Goal: Obtain resource: Obtain resource

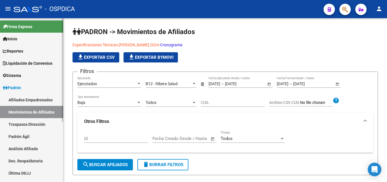
click at [40, 62] on span "Liquidación de Convenios" at bounding box center [28, 63] width 50 height 6
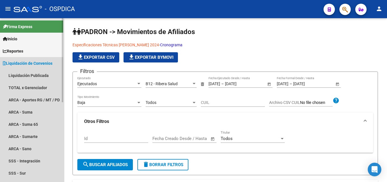
click at [47, 61] on span "Liquidación de Convenios" at bounding box center [28, 63] width 50 height 6
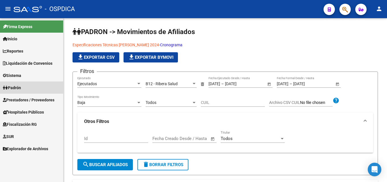
click at [21, 85] on span "Padrón" at bounding box center [12, 87] width 18 height 6
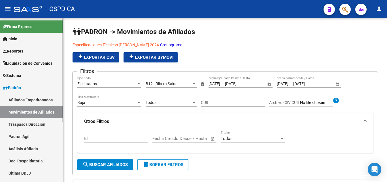
click at [32, 97] on link "Afiliados Empadronados" at bounding box center [31, 99] width 63 height 12
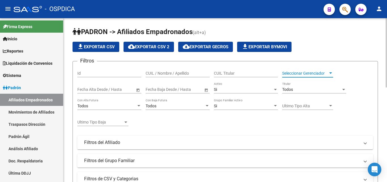
click at [329, 73] on div at bounding box center [330, 73] width 5 height 5
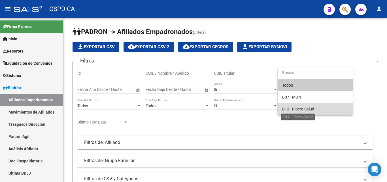
click at [304, 107] on span "B12 - Ribera Salud" at bounding box center [298, 109] width 32 height 5
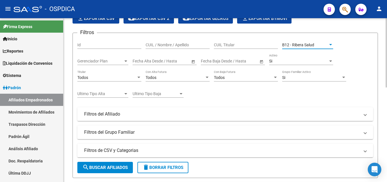
scroll to position [57, 0]
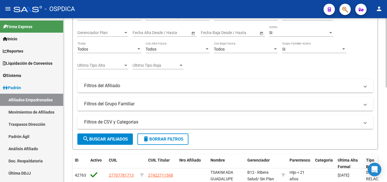
click at [365, 84] on span at bounding box center [365, 85] width 2 height 6
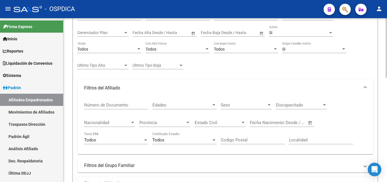
click at [365, 85] on span at bounding box center [365, 88] width 2 height 6
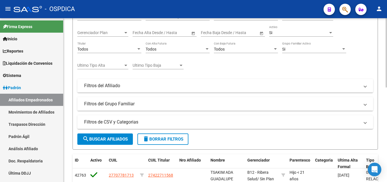
click at [365, 103] on span at bounding box center [365, 104] width 2 height 6
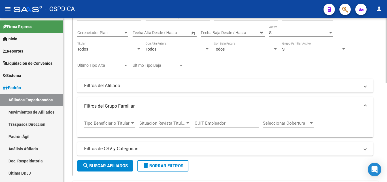
click at [365, 85] on span at bounding box center [365, 85] width 2 height 6
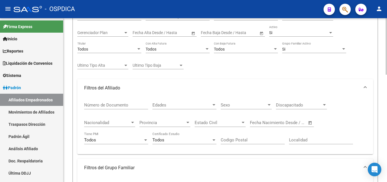
click at [366, 83] on mat-expansion-panel-header "Filtros del Afiliado" at bounding box center [225, 88] width 296 height 18
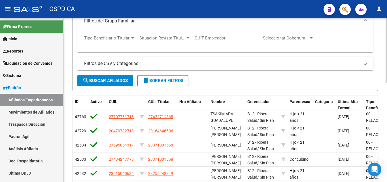
scroll to position [113, 0]
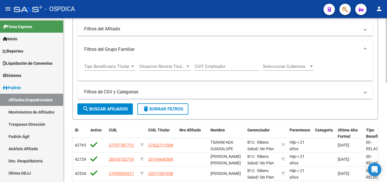
click at [365, 48] on span at bounding box center [365, 49] width 2 height 6
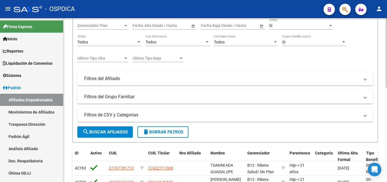
scroll to position [85, 0]
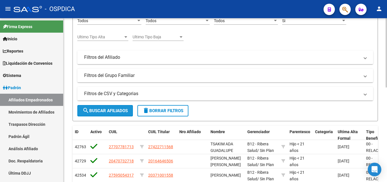
click at [117, 110] on span "search Buscar Afiliados" at bounding box center [104, 110] width 45 height 5
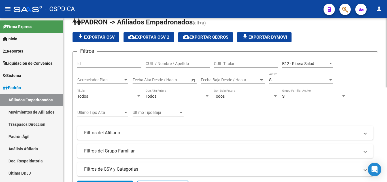
scroll to position [0, 0]
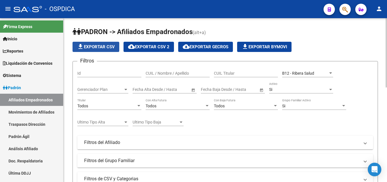
click at [93, 44] on span "file_download Exportar CSV" at bounding box center [96, 46] width 38 height 5
